Goal: Book appointment/travel/reservation

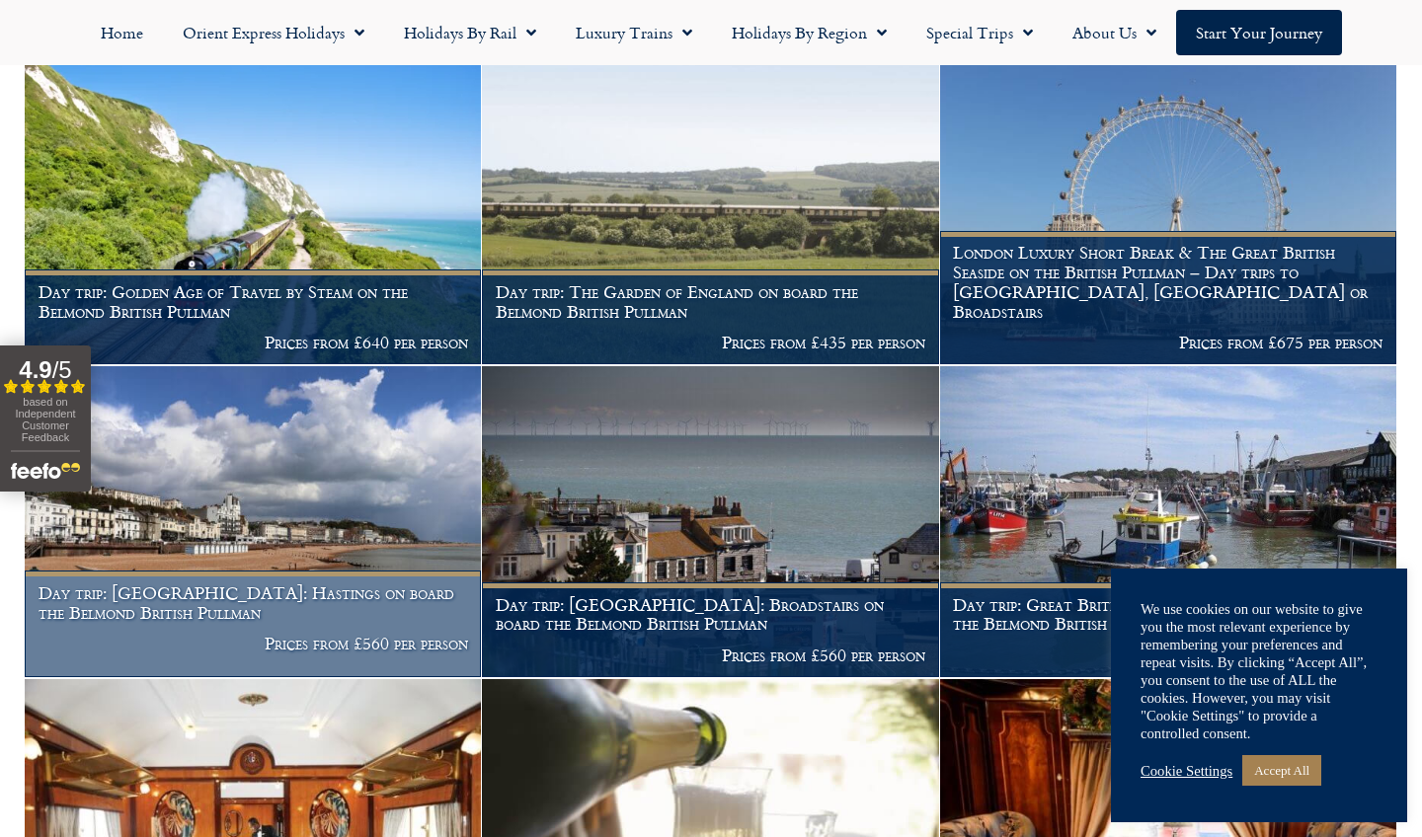
scroll to position [804, 0]
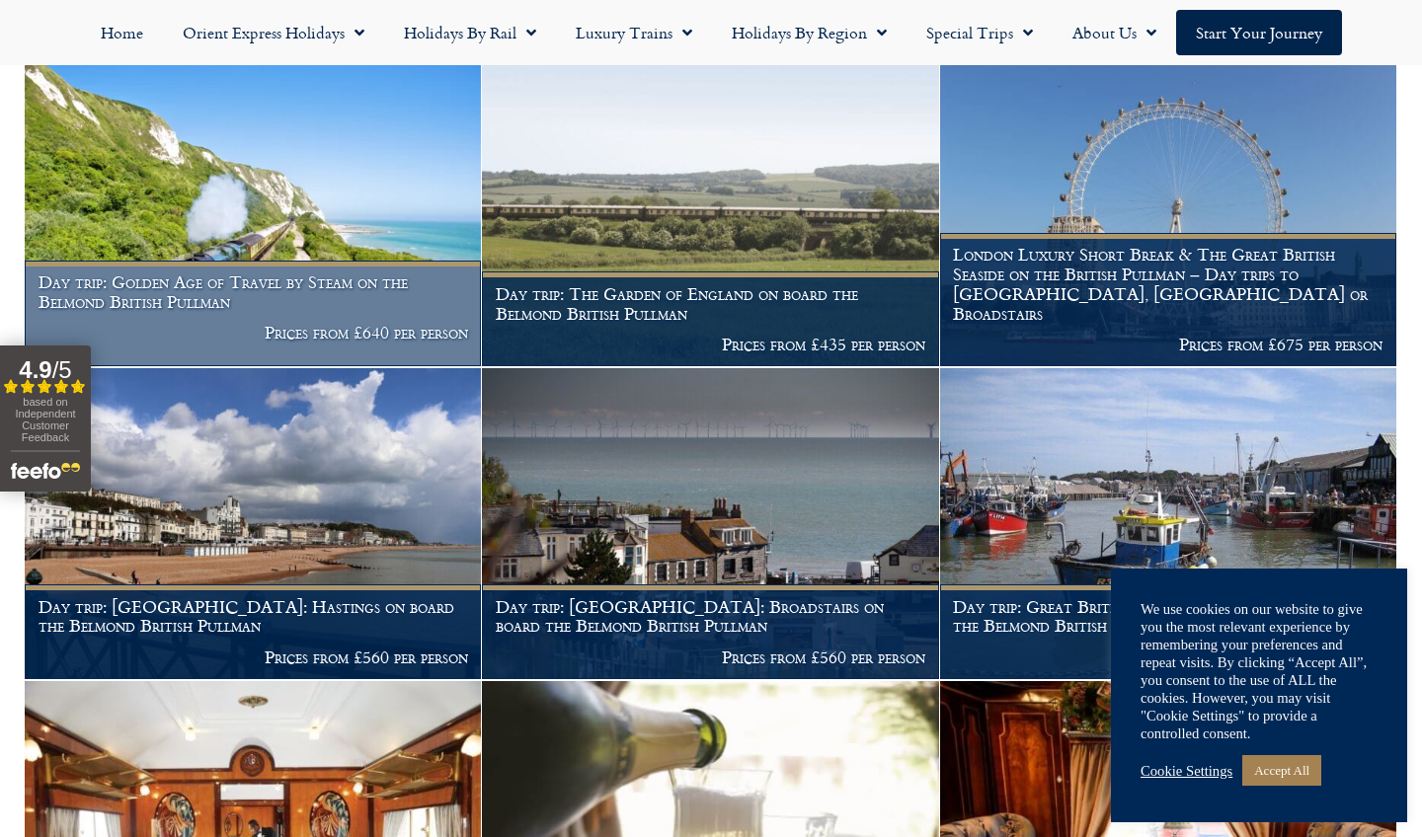
click at [296, 207] on img at bounding box center [253, 210] width 456 height 311
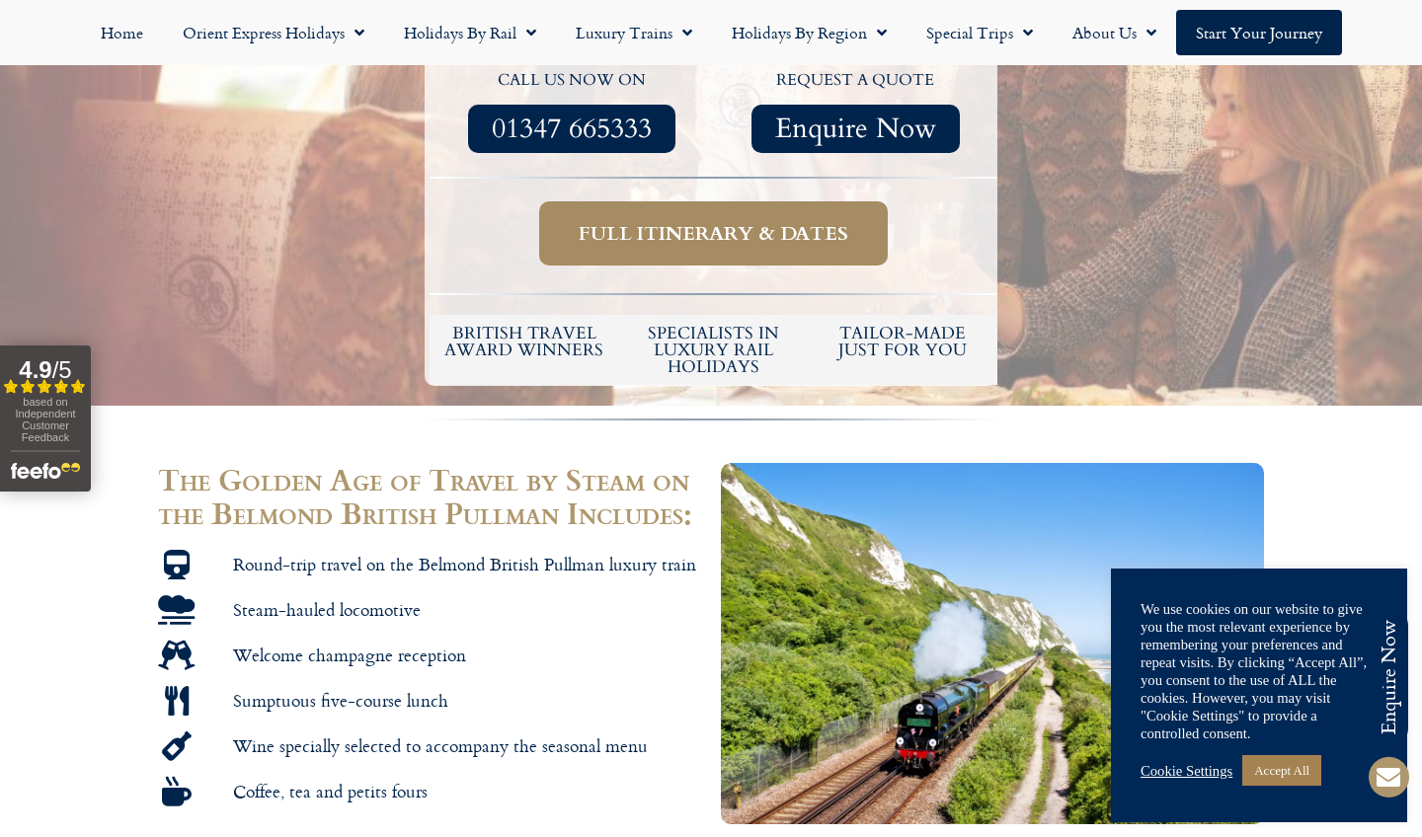
scroll to position [750, 0]
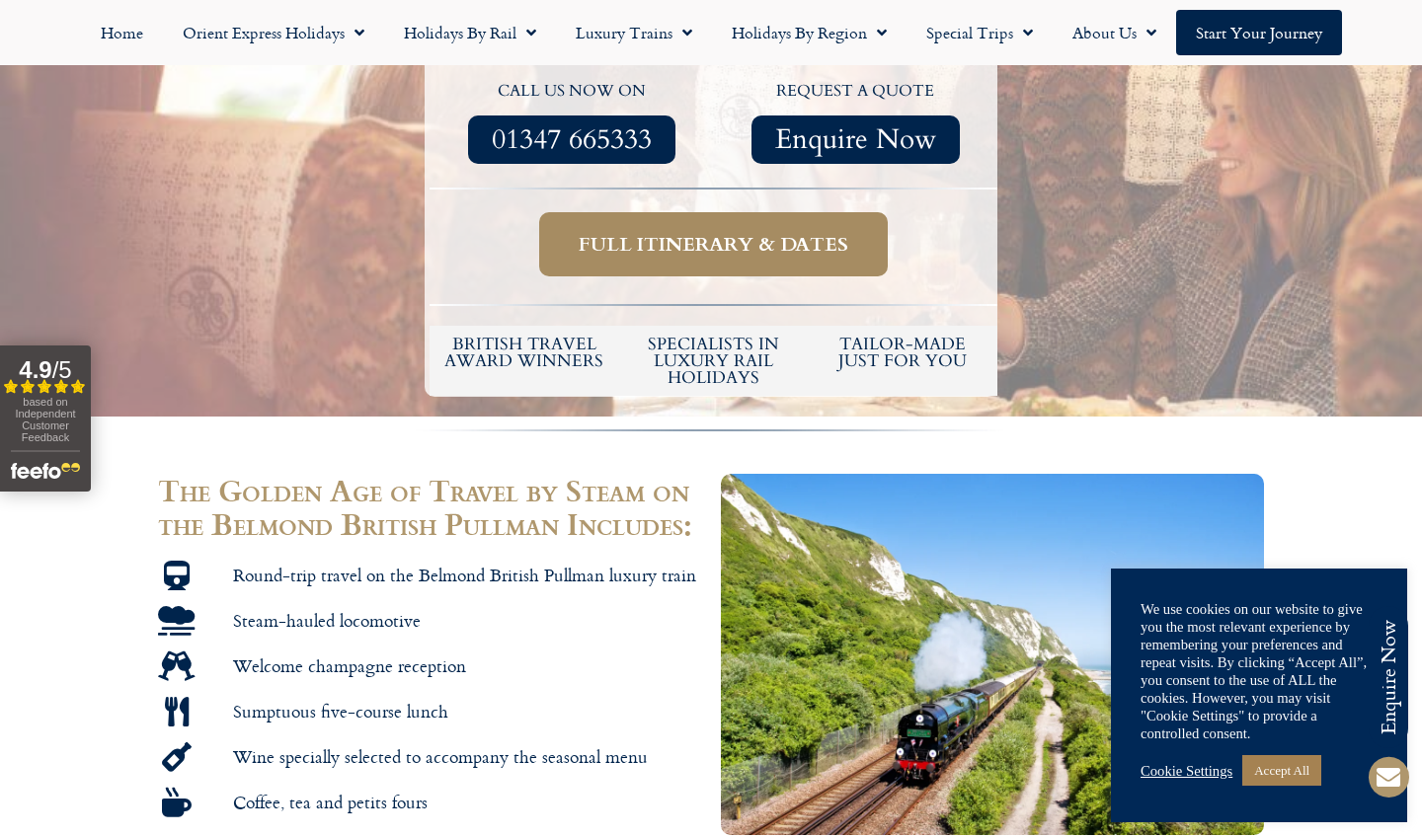
click at [693, 212] on link "Full itinerary & dates" at bounding box center [713, 244] width 349 height 64
click at [686, 232] on span "Full itinerary & dates" at bounding box center [714, 244] width 270 height 25
click at [653, 232] on span "Full itinerary & dates" at bounding box center [714, 244] width 270 height 25
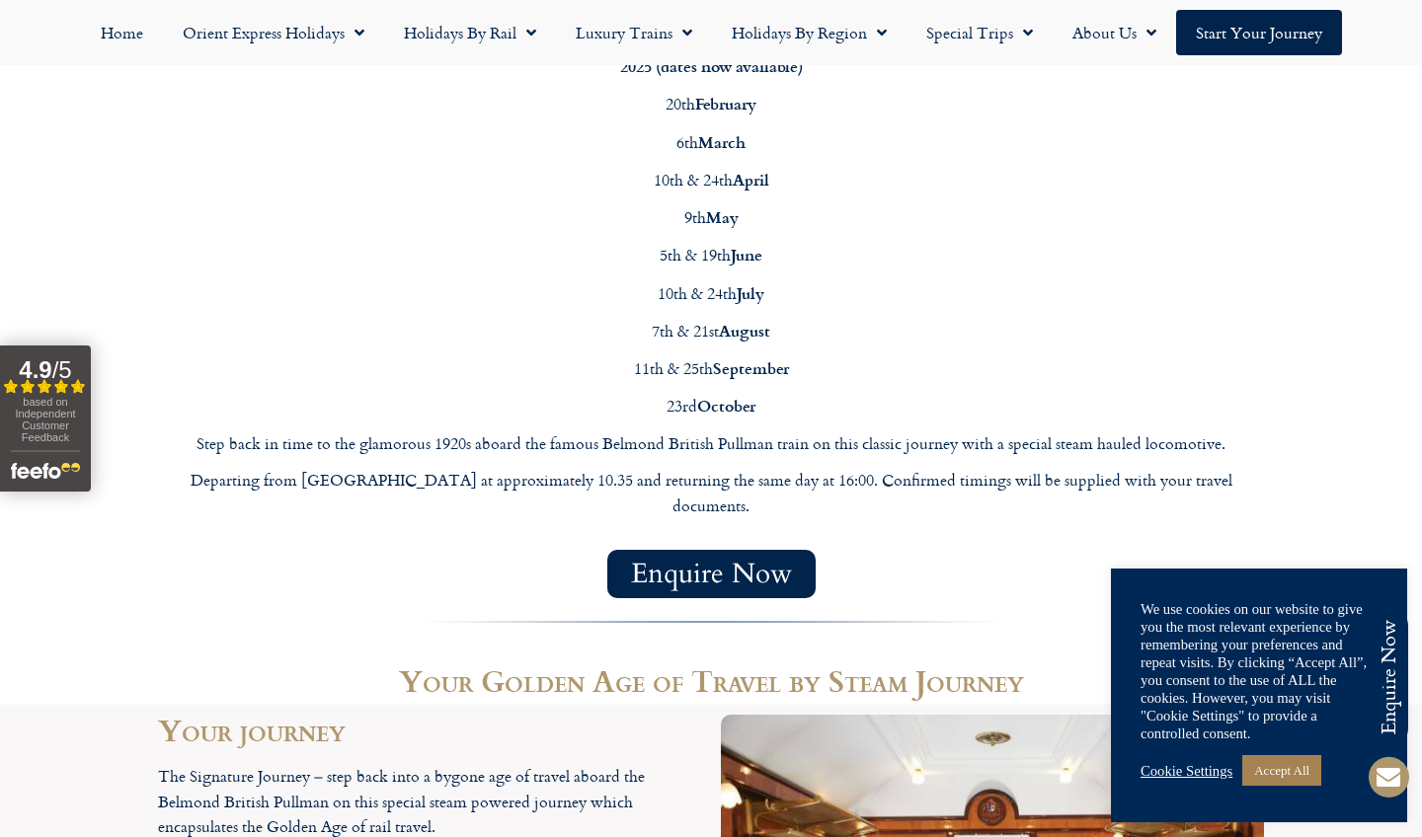
scroll to position [1808, 0]
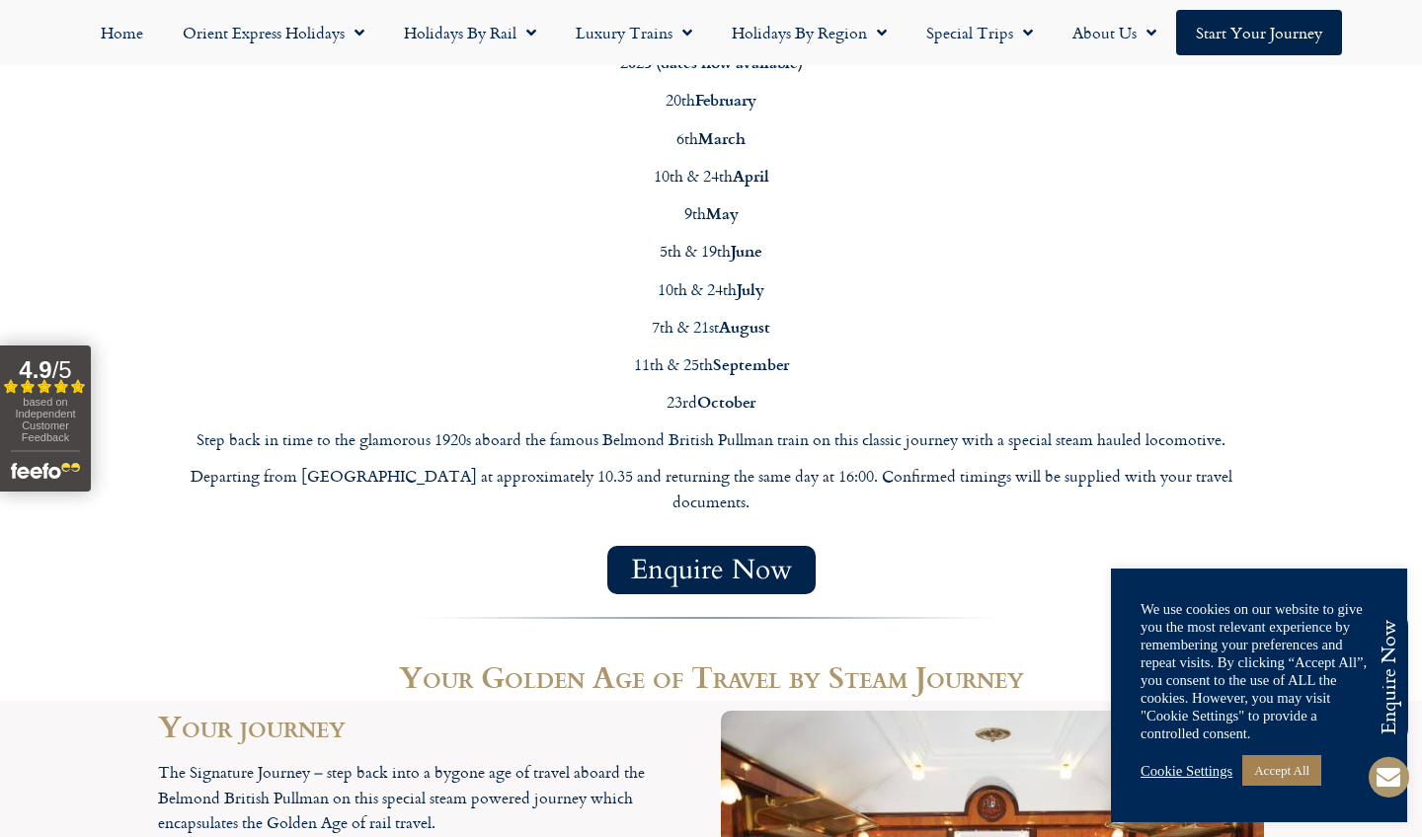
click at [715, 558] on span "Enquire Now" at bounding box center [711, 570] width 161 height 25
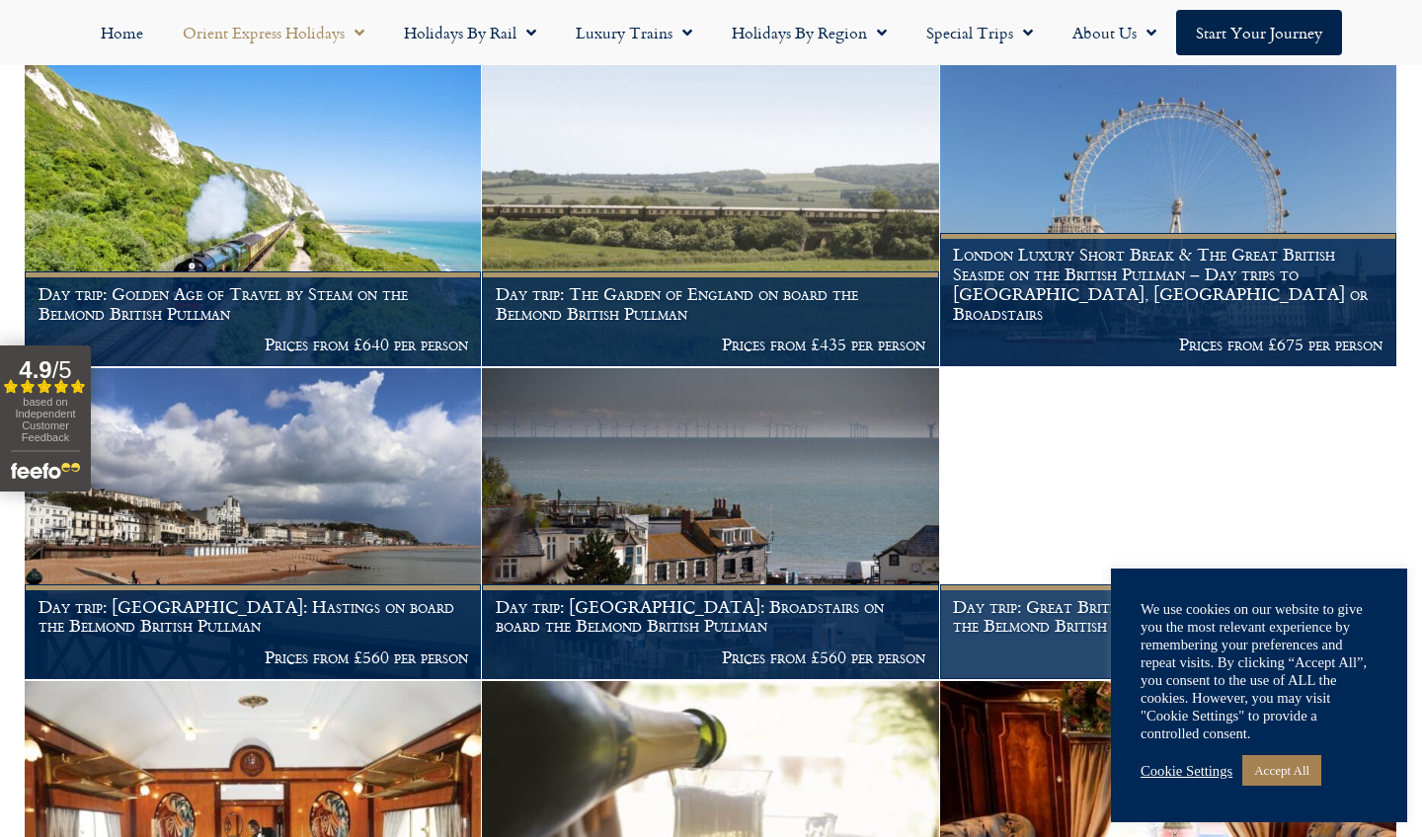
scroll to position [804, 0]
